Goal: Check status: Check status

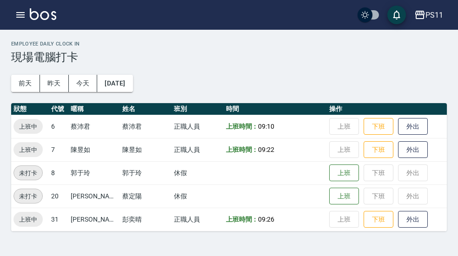
scroll to position [7, 0]
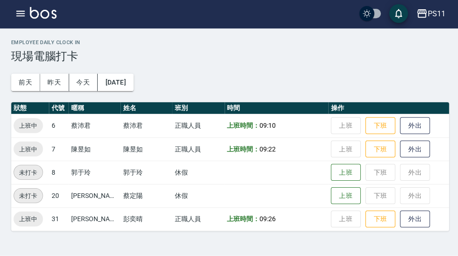
click at [25, 13] on icon "button" at bounding box center [20, 14] width 11 height 11
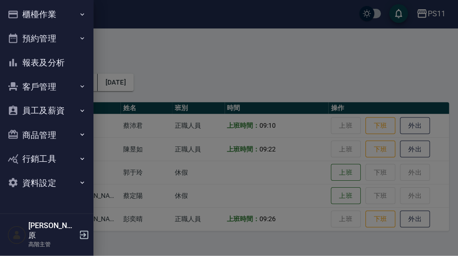
click at [78, 17] on icon "button" at bounding box center [81, 15] width 7 height 7
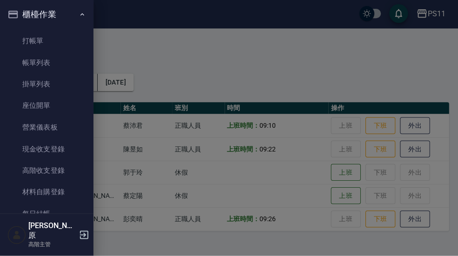
click at [81, 12] on icon "button" at bounding box center [81, 15] width 7 height 7
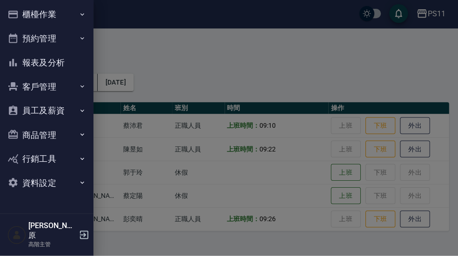
click at [310, 17] on div at bounding box center [229, 128] width 458 height 256
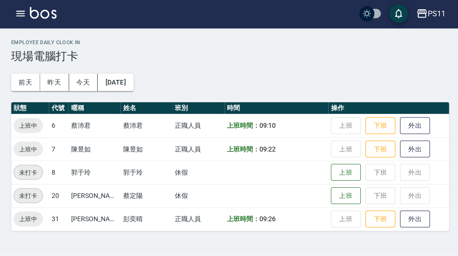
click at [433, 13] on div "PS11" at bounding box center [434, 15] width 18 height 12
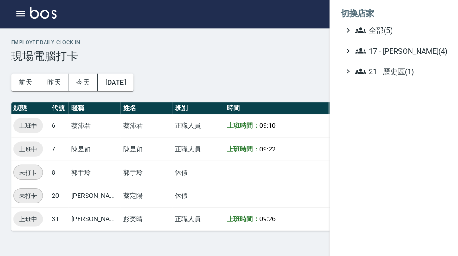
click at [392, 32] on span "全部(5)" at bounding box center [398, 31] width 90 height 11
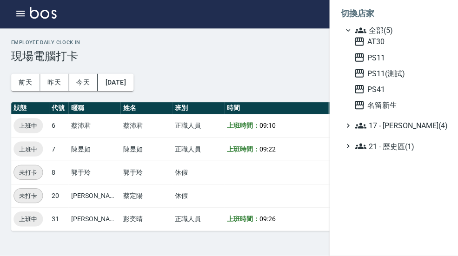
click at [388, 44] on span "AT30" at bounding box center [397, 42] width 91 height 11
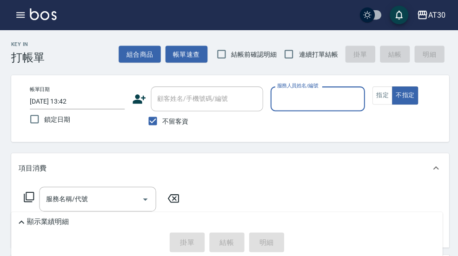
click at [22, 23] on button "button" at bounding box center [20, 15] width 19 height 19
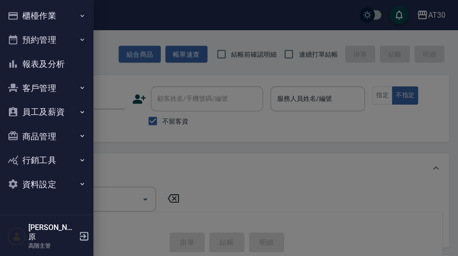
click at [86, 17] on button "櫃檯作業" at bounding box center [47, 16] width 86 height 24
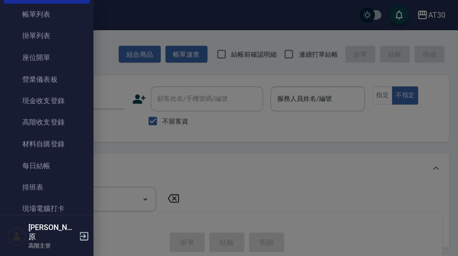
scroll to position [52, 0]
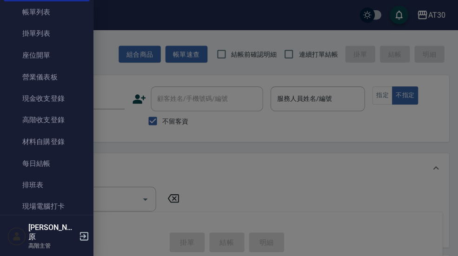
click at [59, 200] on link "現場電腦打卡" at bounding box center [47, 205] width 86 height 21
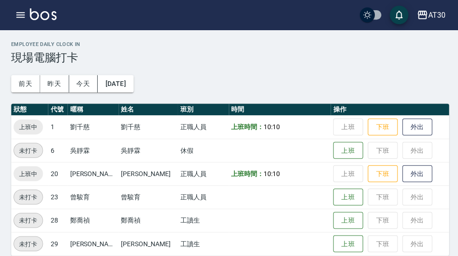
click at [428, 23] on button "AT30" at bounding box center [429, 15] width 36 height 19
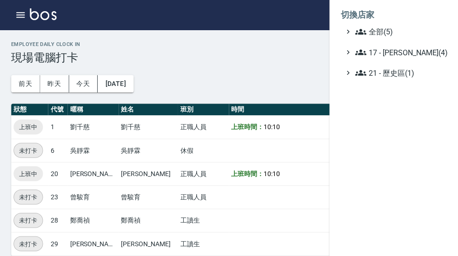
click at [395, 31] on span "全部(5)" at bounding box center [398, 31] width 90 height 11
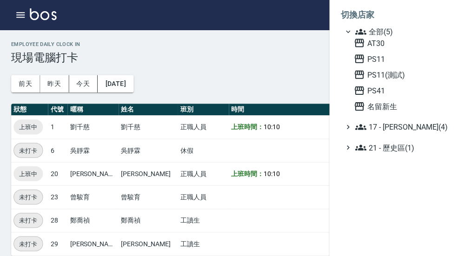
click at [385, 91] on span "PS41" at bounding box center [397, 90] width 91 height 11
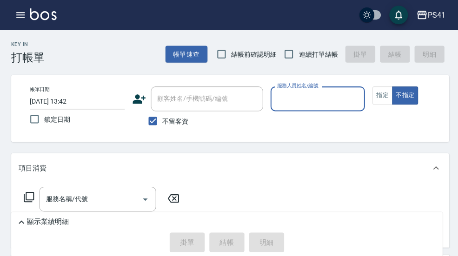
click at [26, 14] on icon "button" at bounding box center [20, 14] width 11 height 11
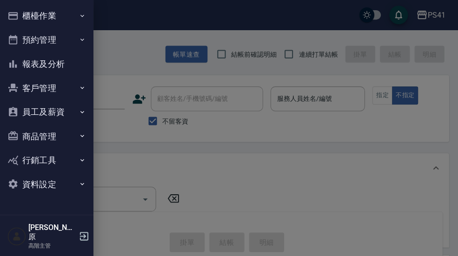
click at [85, 17] on icon "button" at bounding box center [81, 15] width 7 height 7
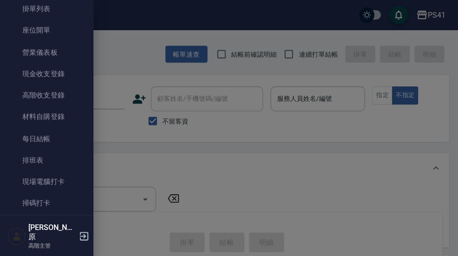
scroll to position [81, 0]
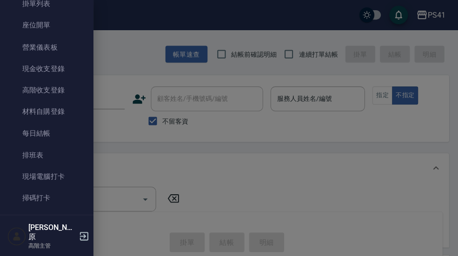
click at [60, 177] on link "現場電腦打卡" at bounding box center [47, 175] width 86 height 21
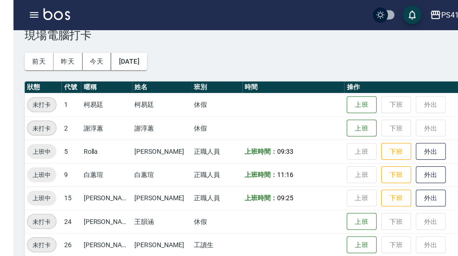
scroll to position [30, 0]
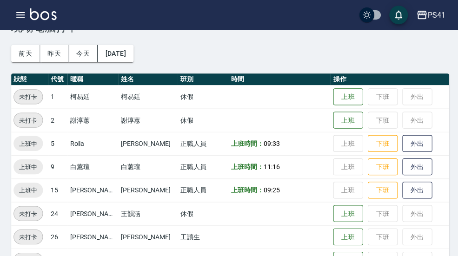
click at [432, 17] on div "PS41" at bounding box center [434, 15] width 18 height 12
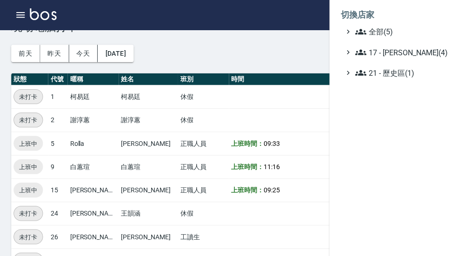
click at [416, 32] on span "全部(5)" at bounding box center [398, 31] width 90 height 11
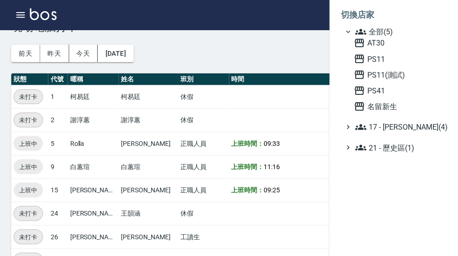
click at [401, 108] on span "名留新生" at bounding box center [397, 105] width 91 height 11
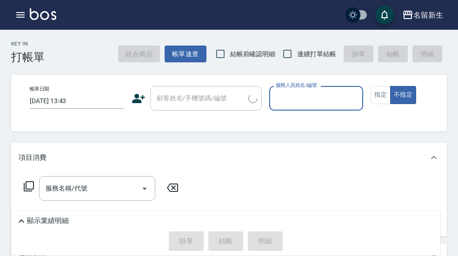
scroll to position [27, 0]
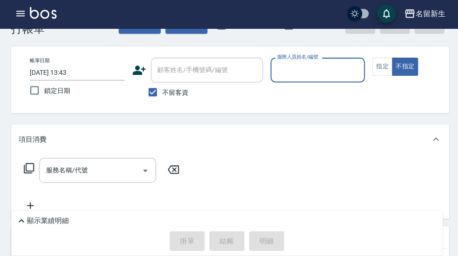
click at [18, 20] on button "button" at bounding box center [20, 15] width 19 height 19
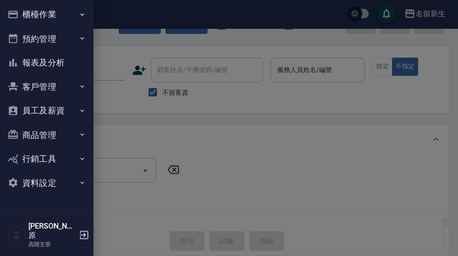
click at [78, 16] on button "櫃檯作業" at bounding box center [47, 16] width 86 height 24
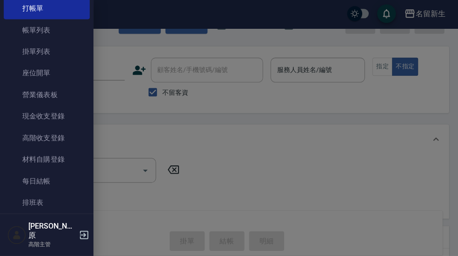
scroll to position [74, 0]
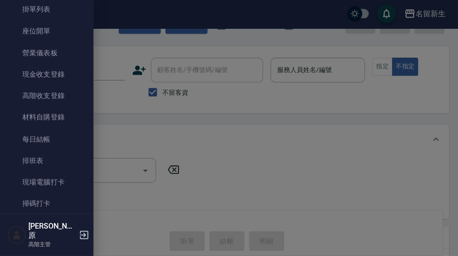
click at [69, 179] on link "現場電腦打卡" at bounding box center [47, 182] width 86 height 21
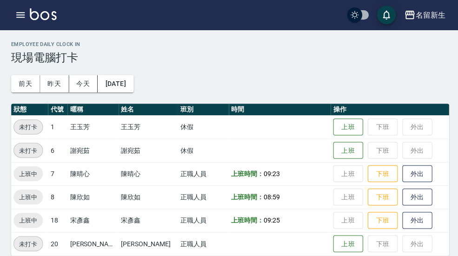
click at [416, 38] on div "Employee Daily Clock In 現場電腦打卡 前天 昨天 今天 2025/10/09 狀態 代號 暱稱 姓名 班別 時間 操作 未打卡 1 王…" at bounding box center [229, 148] width 458 height 236
click at [427, 44] on h2 "Employee Daily Clock In" at bounding box center [229, 44] width 436 height 6
click at [425, 73] on div "Employee Daily Clock In 現場電腦打卡 前天 昨天 今天 2025/10/09 狀態 代號 暱稱 姓名 班別 時間 操作 未打卡 1 王…" at bounding box center [229, 148] width 458 height 236
click at [436, 41] on h2 "Employee Daily Clock In" at bounding box center [229, 44] width 436 height 6
click at [432, 15] on div "名留新生" at bounding box center [428, 15] width 30 height 12
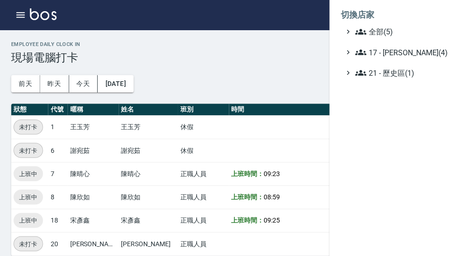
click at [409, 35] on span "全部(5)" at bounding box center [398, 31] width 90 height 11
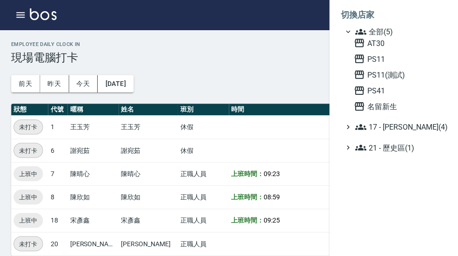
click at [409, 46] on span "AT30" at bounding box center [397, 42] width 91 height 11
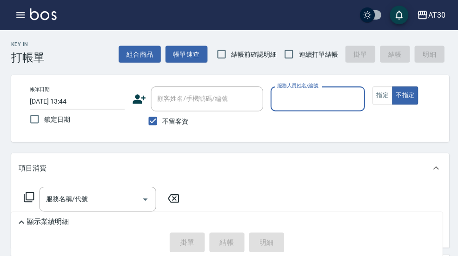
click at [29, 14] on button "button" at bounding box center [20, 15] width 19 height 19
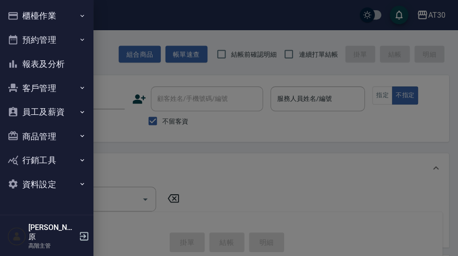
click at [77, 13] on button "櫃檯作業" at bounding box center [47, 16] width 86 height 24
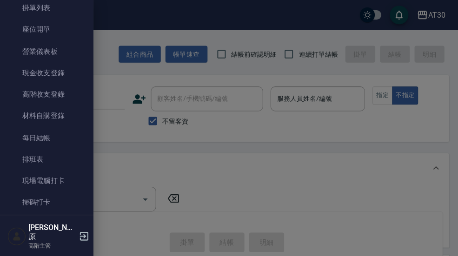
scroll to position [81, 0]
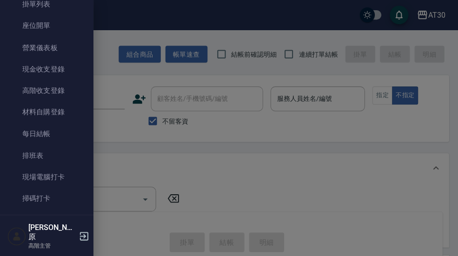
click at [65, 175] on link "現場電腦打卡" at bounding box center [47, 175] width 86 height 21
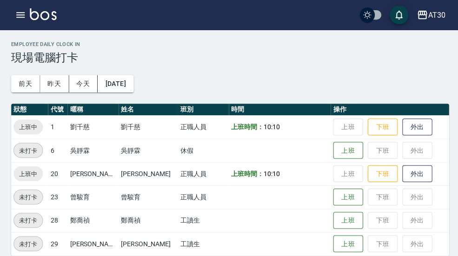
click at [51, 86] on button "昨天" at bounding box center [54, 83] width 29 height 17
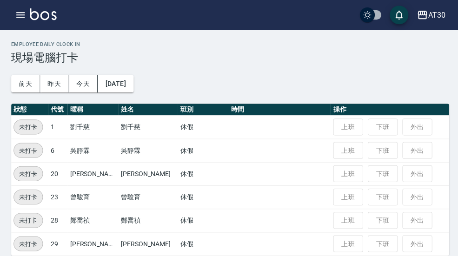
click at [26, 79] on button "前天" at bounding box center [25, 83] width 29 height 17
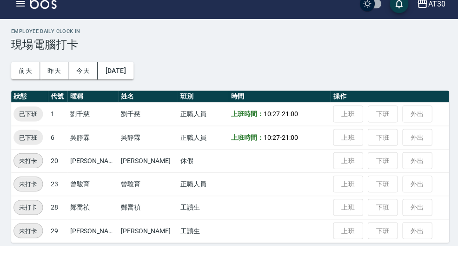
scroll to position [1, 0]
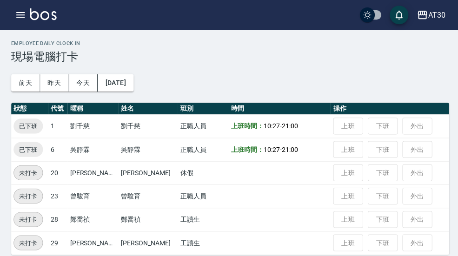
click at [90, 80] on button "今天" at bounding box center [83, 82] width 29 height 17
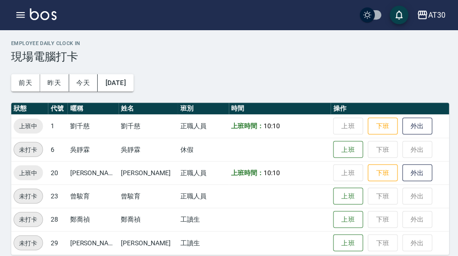
click at [63, 82] on button "昨天" at bounding box center [54, 82] width 29 height 17
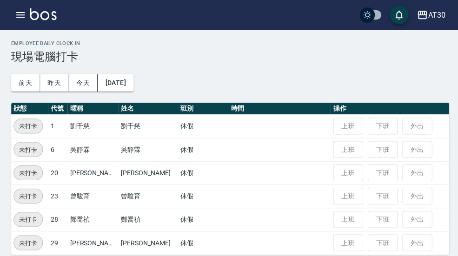
click at [25, 83] on button "前天" at bounding box center [25, 82] width 29 height 17
